Goal: Task Accomplishment & Management: Use online tool/utility

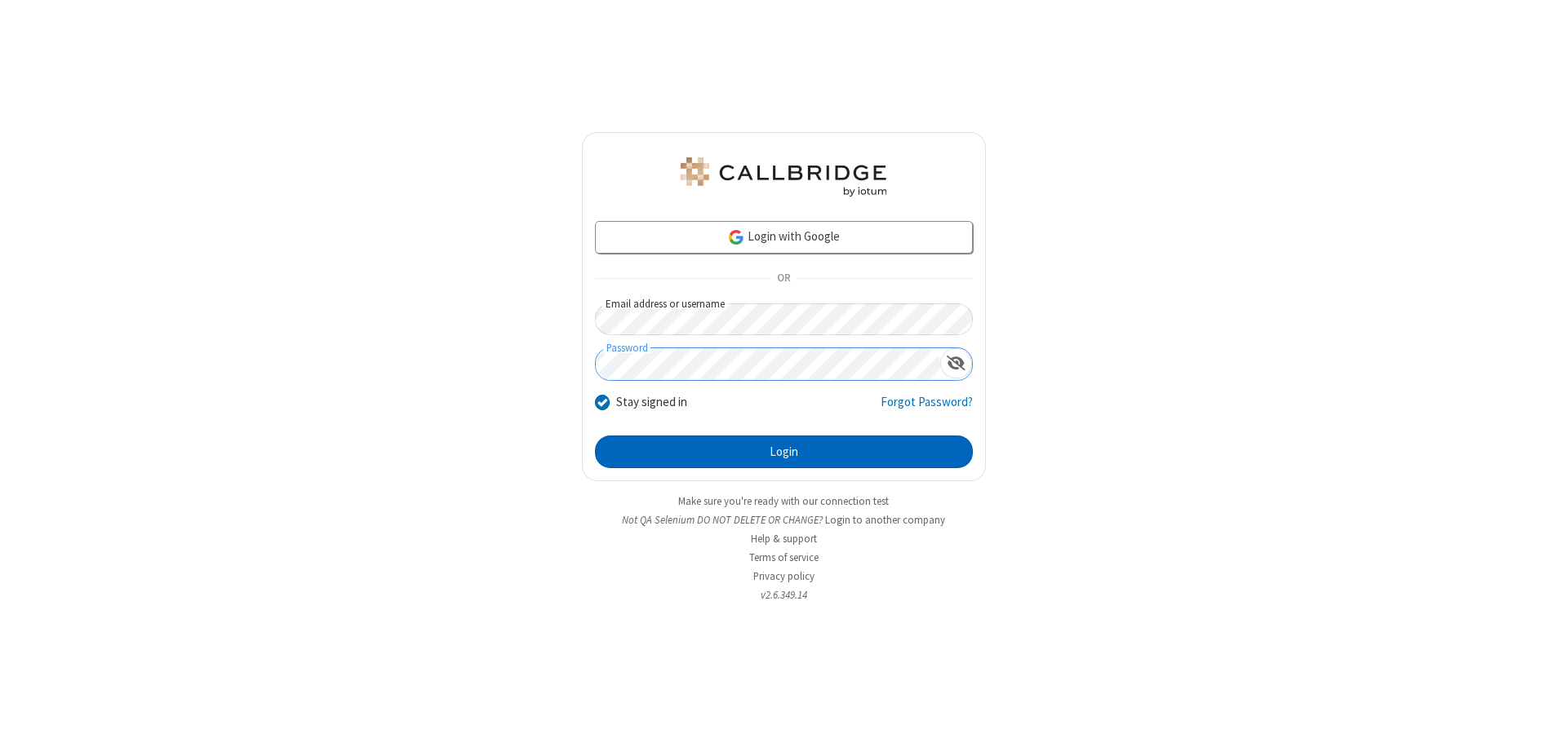
click at [783, 452] on button "Login" at bounding box center [784, 452] width 378 height 33
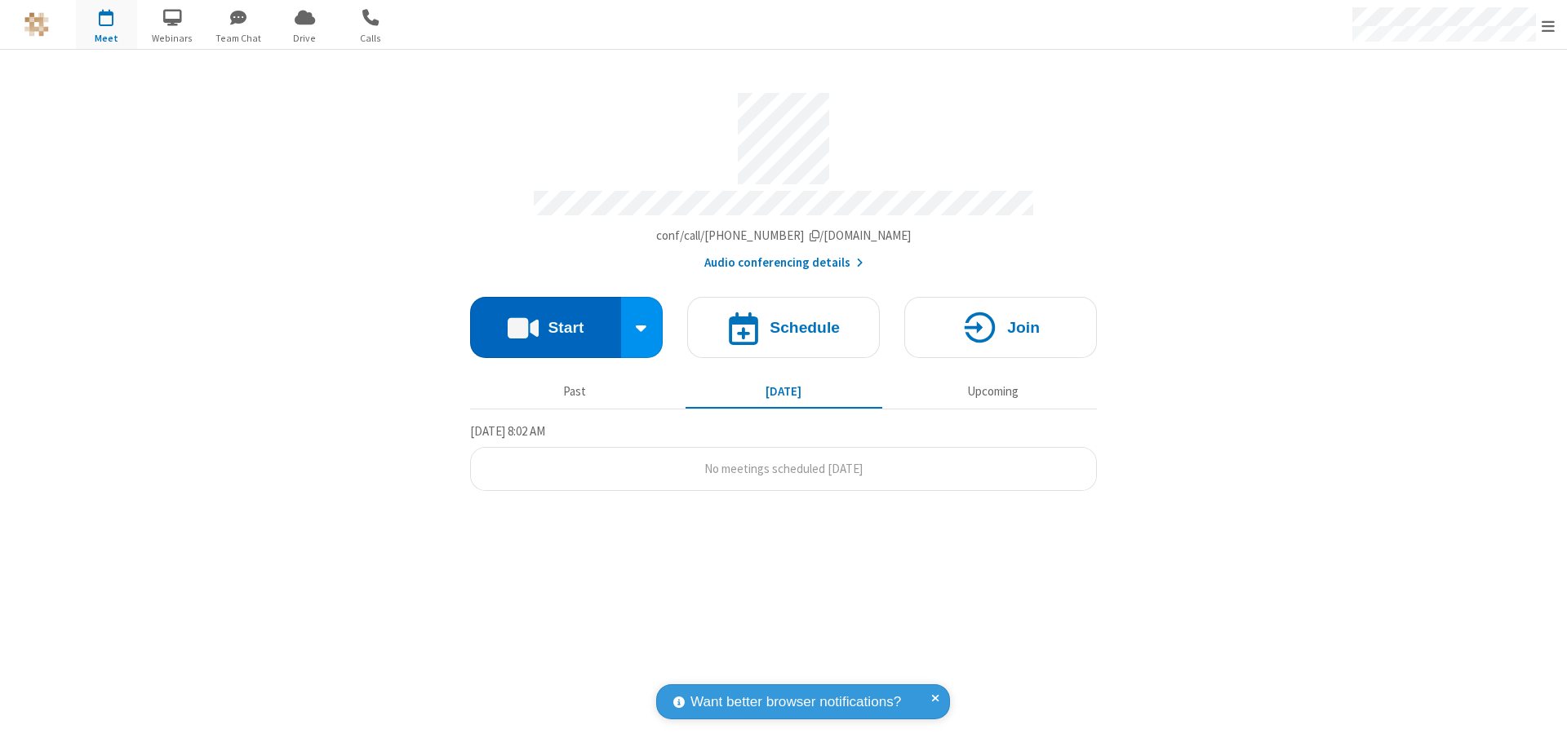
click at [545, 320] on button "Start" at bounding box center [545, 327] width 151 height 61
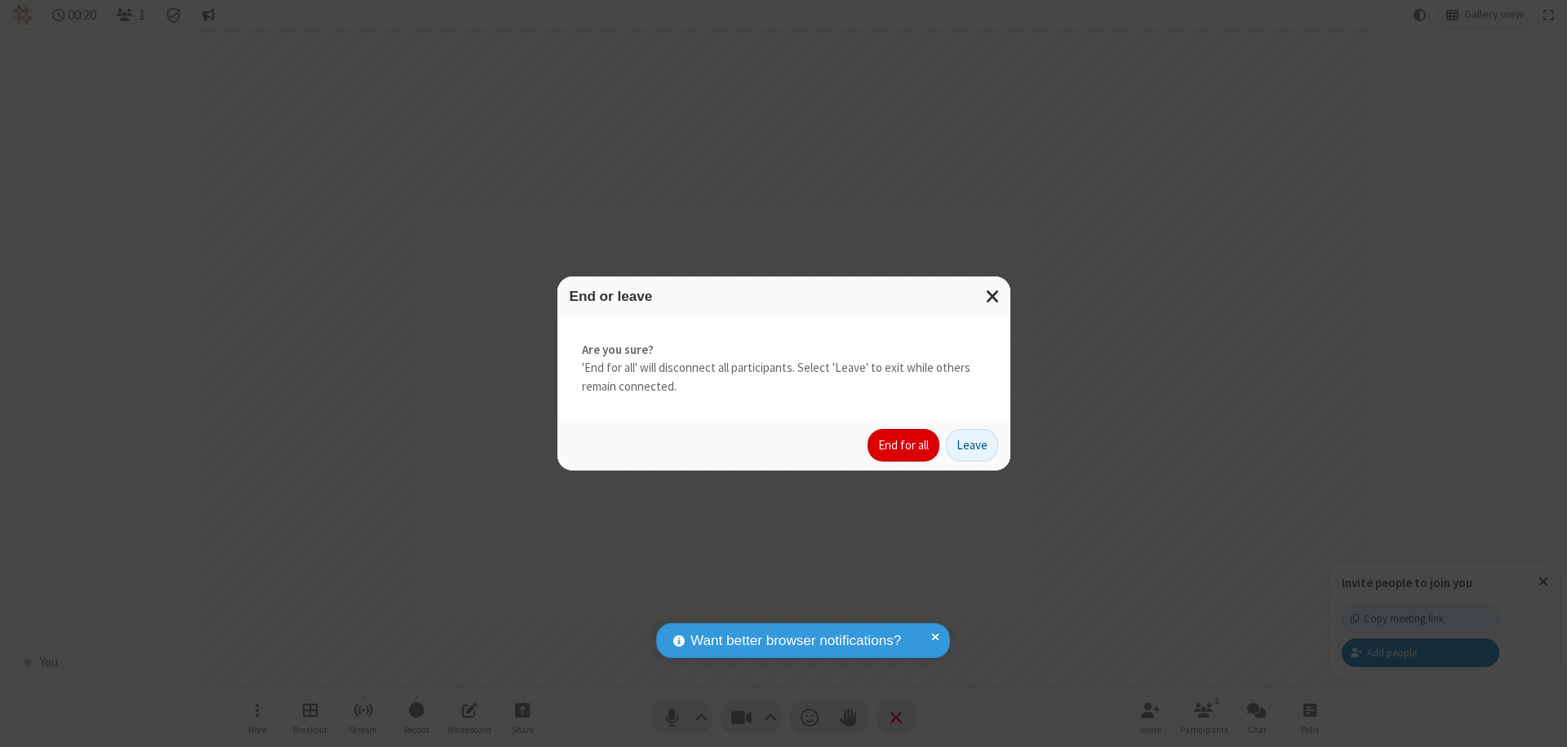
click at [904, 446] on button "End for all" at bounding box center [903, 445] width 72 height 33
